Goal: Task Accomplishment & Management: Manage account settings

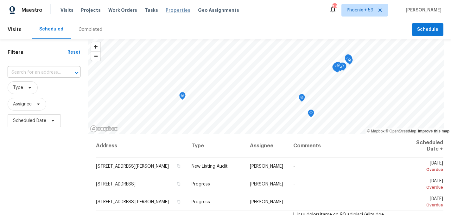
click at [171, 11] on span "Properties" at bounding box center [178, 10] width 25 height 6
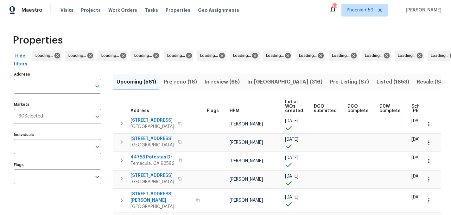
click at [66, 87] on input "Address" at bounding box center [53, 86] width 78 height 15
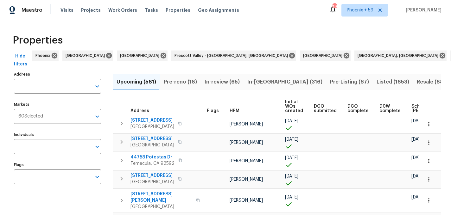
click at [66, 87] on input "Address" at bounding box center [53, 86] width 78 height 15
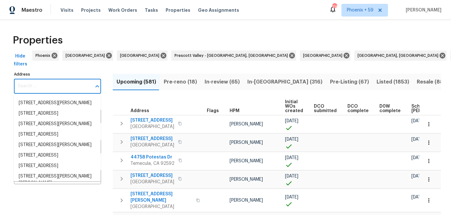
paste input "1303 Colby Dr"
type input "1303 Colby Dr"
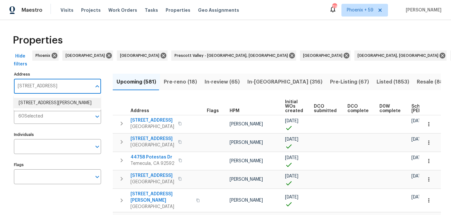
click at [65, 102] on li "1303 Colby Dr Saint Peters MO 63376" at bounding box center [57, 103] width 87 height 10
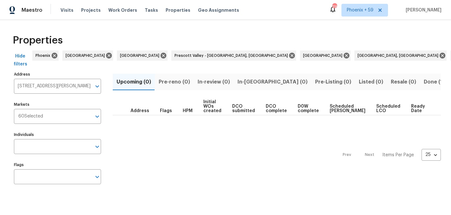
click at [424, 80] on span "Done (1)" at bounding box center [434, 81] width 21 height 9
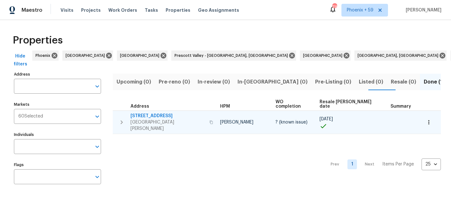
type input "1303 Colby Dr Saint Peters MO 63376"
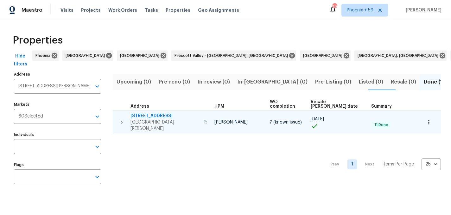
click at [153, 113] on span "1303 Colby Dr" at bounding box center [165, 116] width 69 height 6
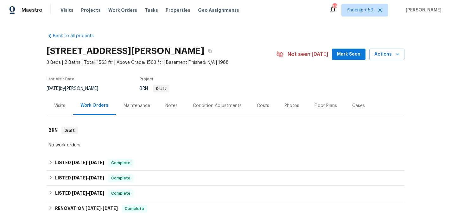
click at [140, 106] on div "Maintenance" at bounding box center [137, 105] width 27 height 6
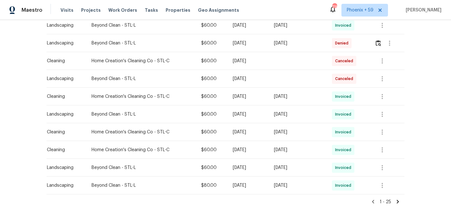
scroll to position [415, 0]
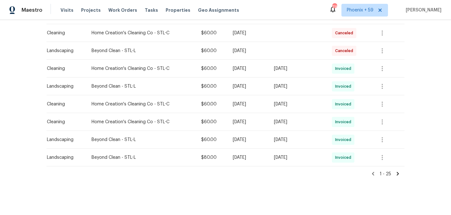
click at [398, 171] on icon at bounding box center [398, 173] width 6 height 6
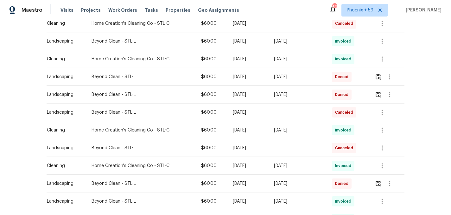
scroll to position [0, 0]
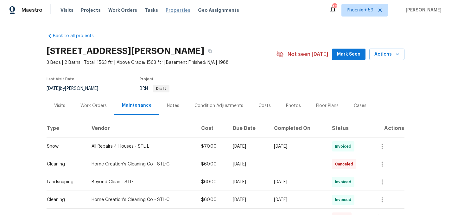
click at [171, 9] on span "Properties" at bounding box center [178, 10] width 25 height 6
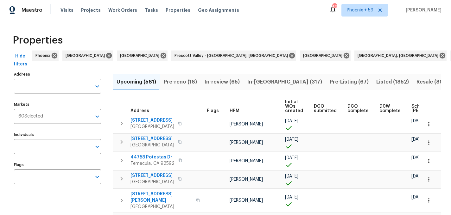
click at [72, 89] on input "Address" at bounding box center [53, 86] width 78 height 15
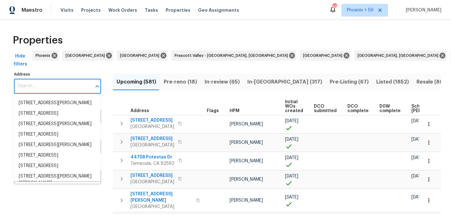
paste input "https://docs.google.com/spreadsheets/d/1l-AyqQiFv1r1EojvX2TPRkNqP2FIDsPommy6wDW…"
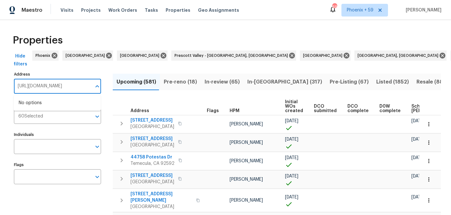
click at [77, 85] on input "https://docs.google.com/spreadsheets/d/1l-AyqQiFv1r1EojvX2TPRkNqP2FIDsPommy6wDW…" at bounding box center [53, 86] width 78 height 15
click at [66, 84] on input "1 wister way" at bounding box center [53, 86] width 78 height 15
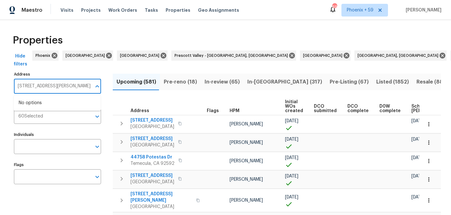
click at [66, 84] on input "1 wister way" at bounding box center [53, 86] width 78 height 15
paste input "Pine Forest Ct"
type input "1 Pine Forest Ct"
click at [61, 108] on li "1 Pine Forest Ct Daedenne Prairie MO 63368" at bounding box center [57, 103] width 87 height 10
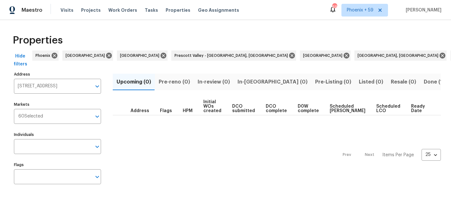
click at [424, 82] on span "Done (1)" at bounding box center [434, 81] width 21 height 9
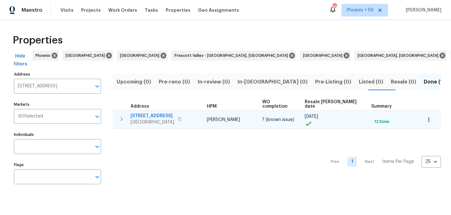
click at [153, 113] on span "1 Pine Forest Ct" at bounding box center [153, 116] width 44 height 6
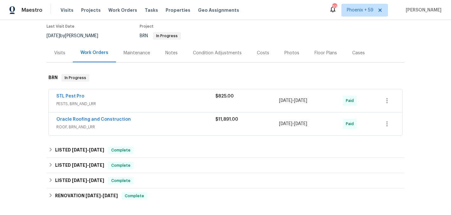
scroll to position [53, 0]
click at [145, 51] on div "Maintenance" at bounding box center [137, 52] width 27 height 6
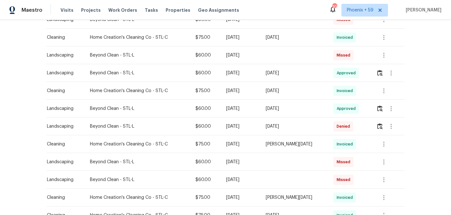
scroll to position [341, 0]
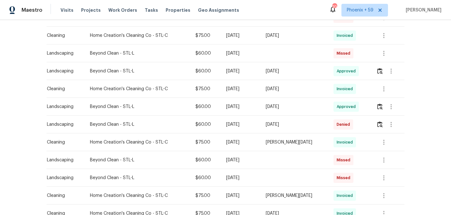
click at [186, 128] on td "Beyond Clean - STL-L" at bounding box center [138, 124] width 106 height 18
click at [378, 124] on img "button" at bounding box center [379, 124] width 5 height 6
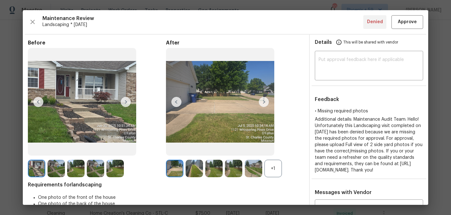
click at [265, 102] on img at bounding box center [264, 102] width 10 height 10
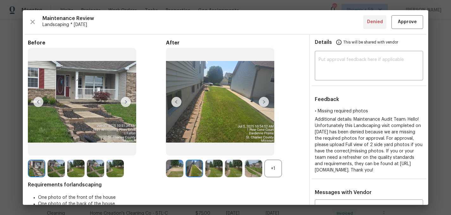
click at [265, 102] on img at bounding box center [264, 102] width 10 height 10
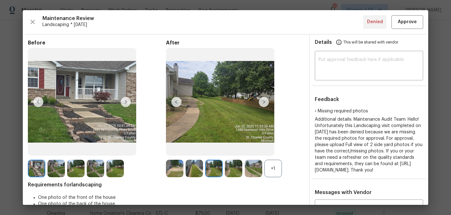
click at [265, 102] on img at bounding box center [264, 102] width 10 height 10
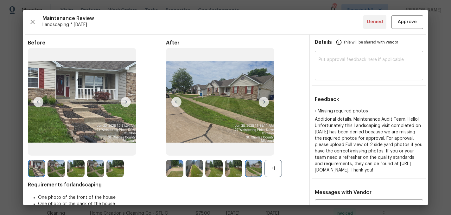
click at [265, 102] on img at bounding box center [264, 102] width 10 height 10
click at [127, 101] on img at bounding box center [126, 102] width 10 height 10
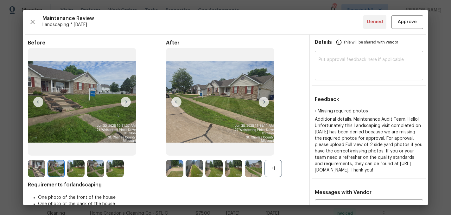
click at [127, 101] on img at bounding box center [126, 102] width 10 height 10
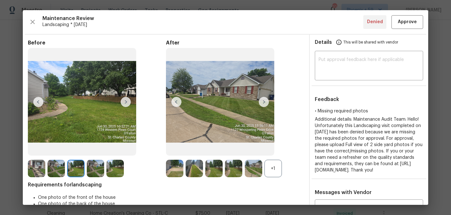
click at [127, 101] on img at bounding box center [126, 102] width 10 height 10
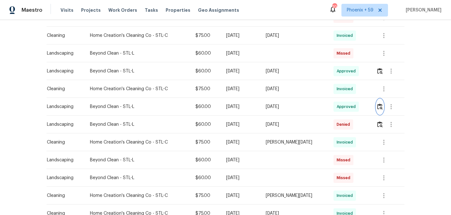
click at [382, 105] on img "button" at bounding box center [379, 106] width 5 height 6
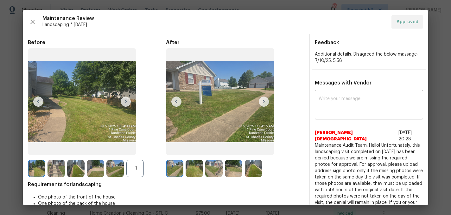
click at [266, 104] on img at bounding box center [264, 101] width 10 height 10
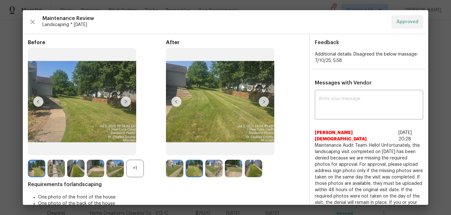
click at [266, 104] on img at bounding box center [264, 101] width 10 height 10
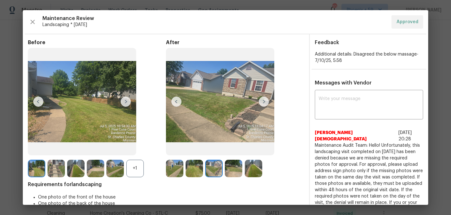
click at [266, 104] on img at bounding box center [264, 101] width 10 height 10
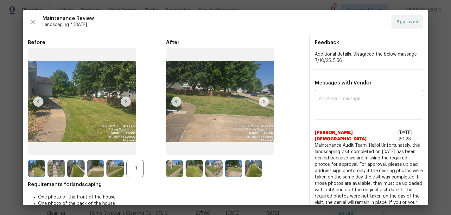
click at [266, 104] on img at bounding box center [264, 101] width 10 height 10
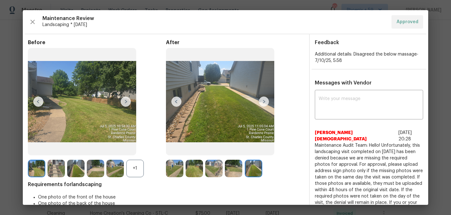
click at [266, 104] on img at bounding box center [264, 101] width 10 height 10
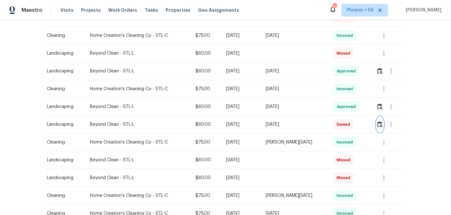
click at [382, 125] on img "button" at bounding box center [379, 124] width 5 height 6
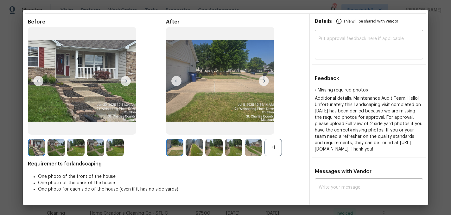
scroll to position [25, 0]
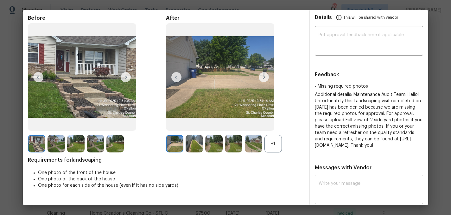
click at [263, 77] on img at bounding box center [264, 77] width 10 height 10
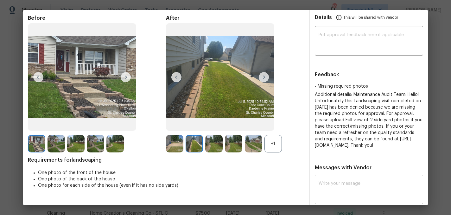
click at [263, 77] on img at bounding box center [264, 77] width 10 height 10
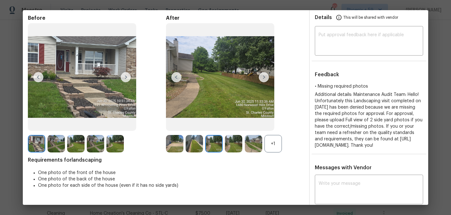
click at [263, 77] on img at bounding box center [264, 77] width 10 height 10
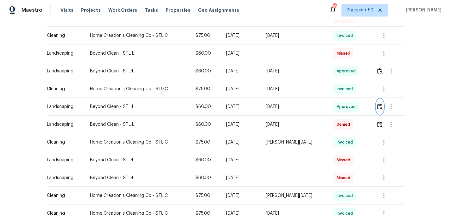
click at [379, 106] on img "button" at bounding box center [379, 106] width 5 height 6
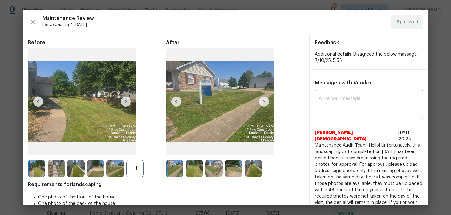
click at [261, 103] on img at bounding box center [264, 101] width 10 height 10
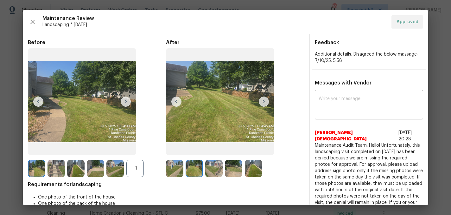
click at [261, 103] on img at bounding box center [264, 101] width 10 height 10
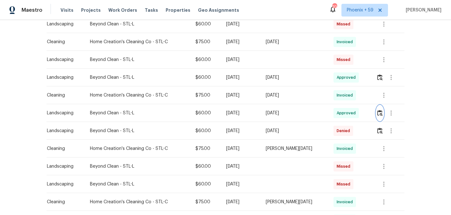
scroll to position [333, 0]
